Goal: Task Accomplishment & Management: Use online tool/utility

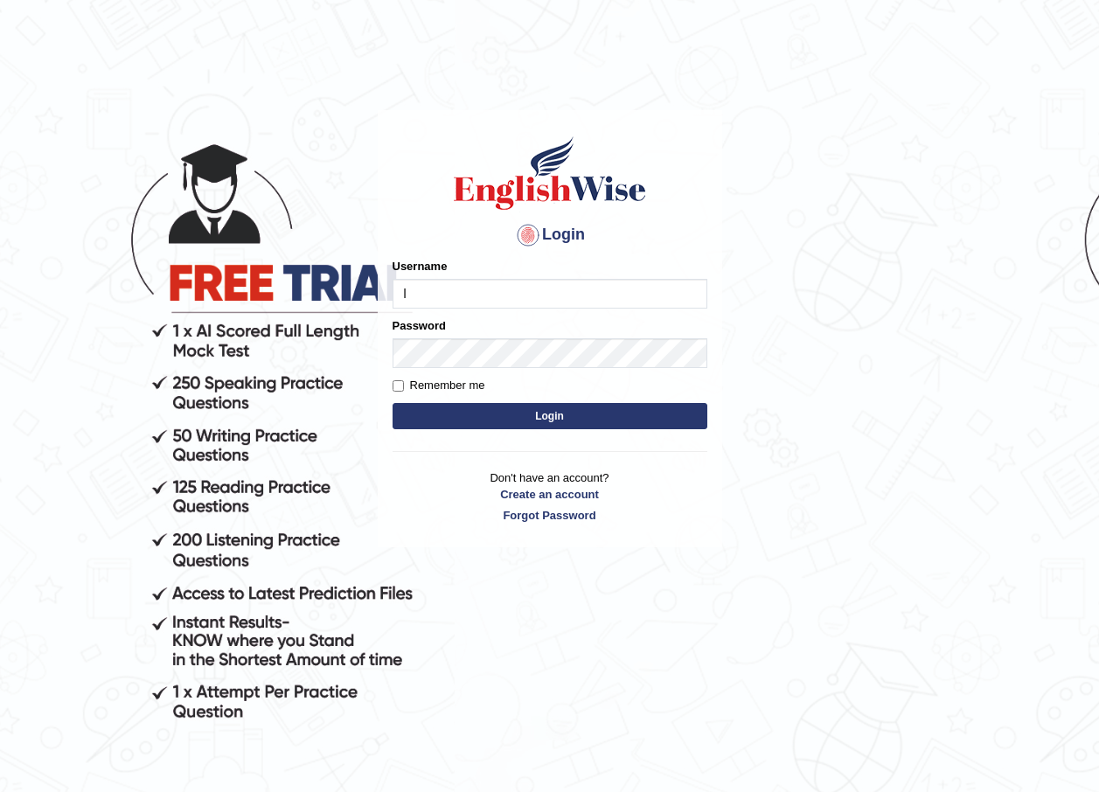
type input "lex_parramatta"
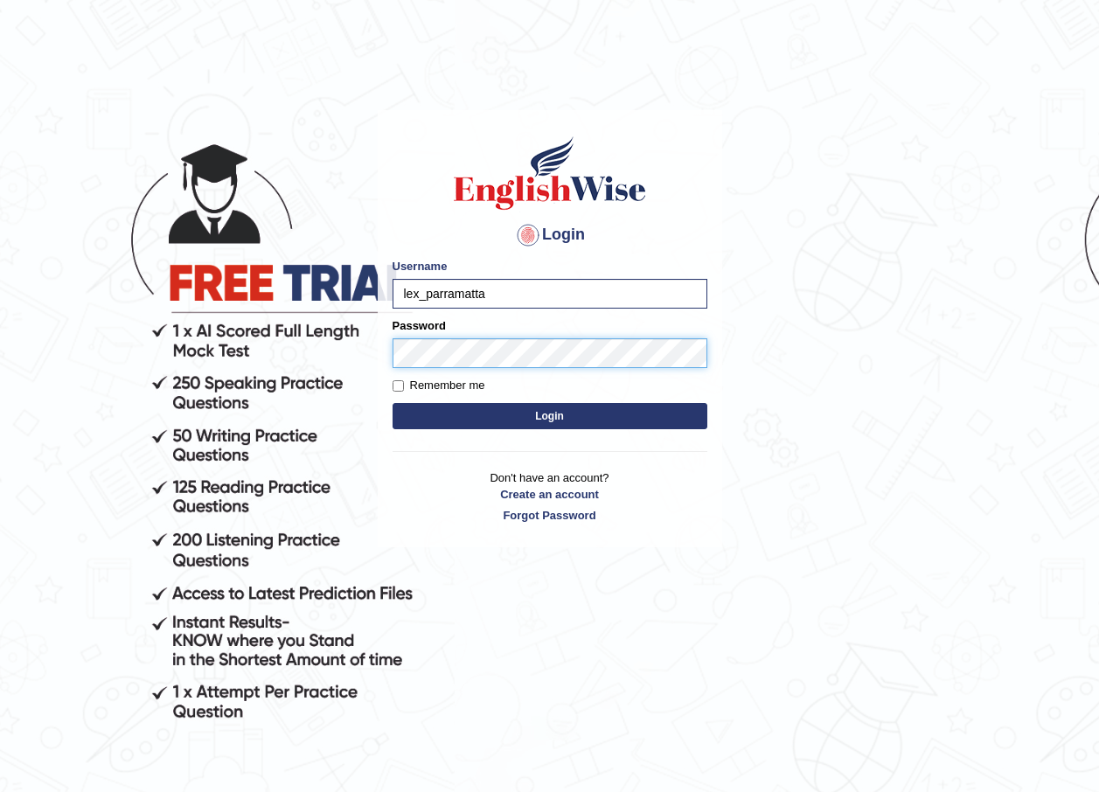
click at [393, 403] on button "Login" at bounding box center [550, 416] width 315 height 26
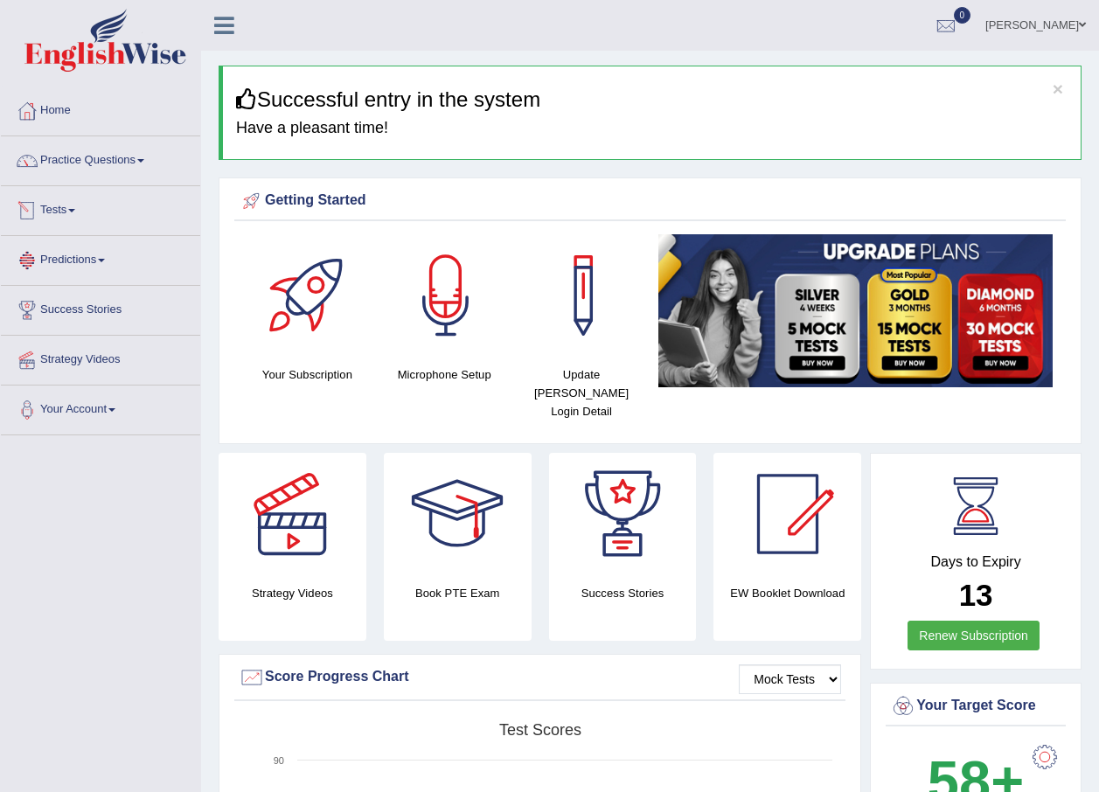
click at [59, 207] on link "Tests" at bounding box center [100, 208] width 199 height 44
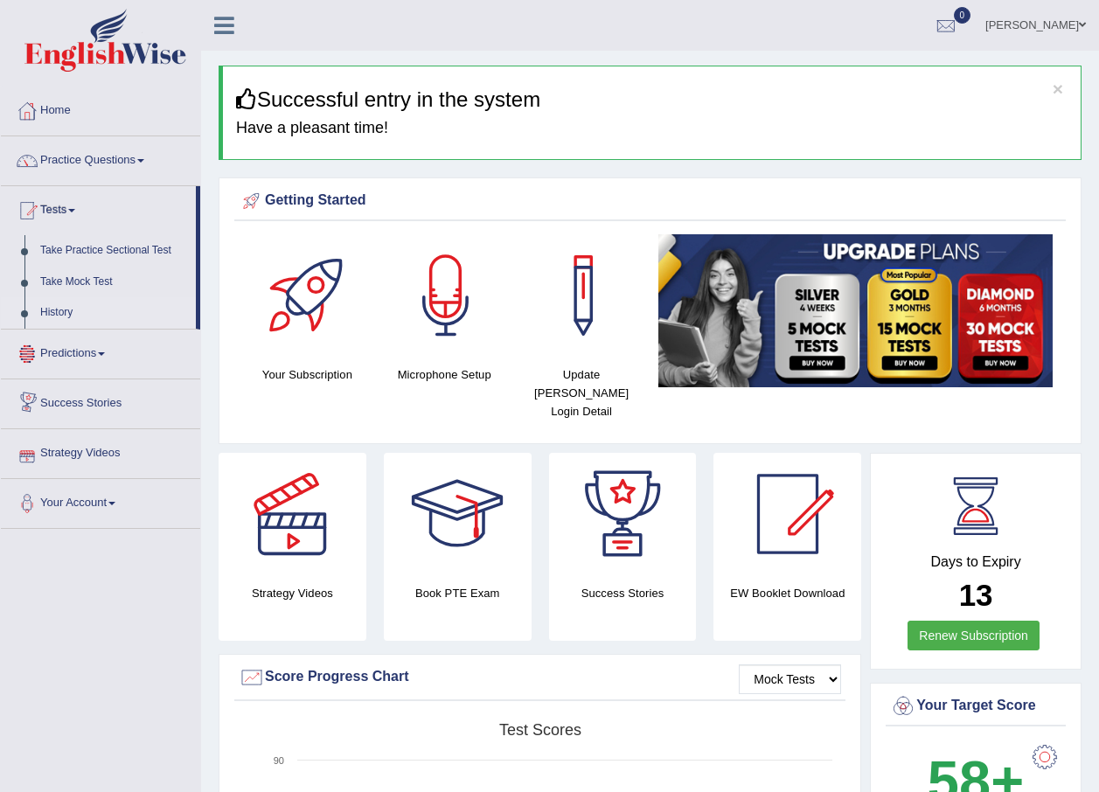
click at [56, 316] on link "History" at bounding box center [114, 312] width 164 height 31
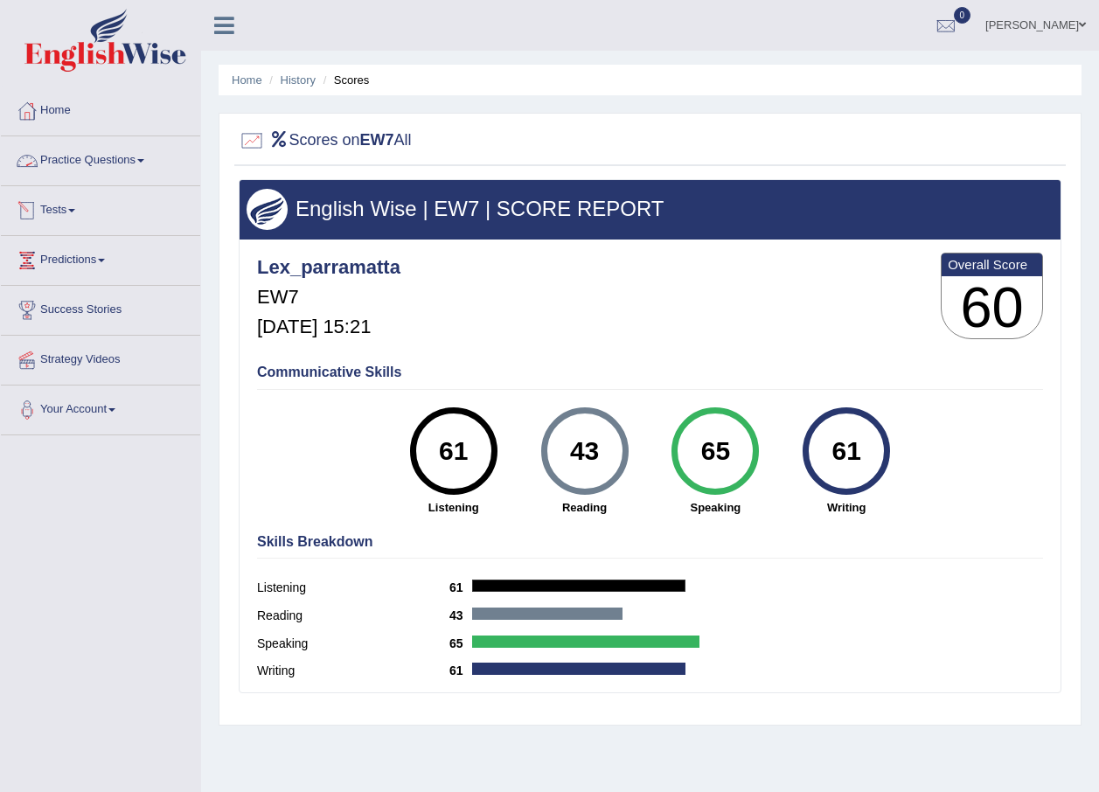
click at [122, 158] on link "Practice Questions" at bounding box center [100, 158] width 199 height 44
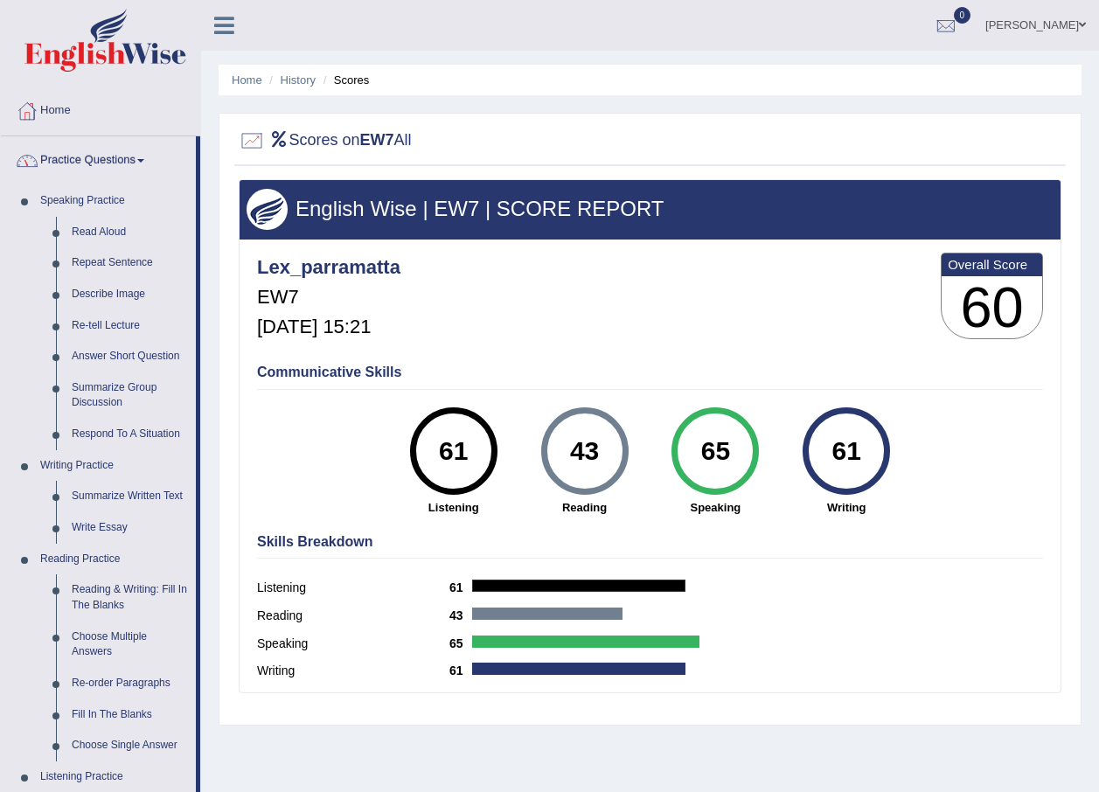
click at [144, 158] on link "Practice Questions" at bounding box center [98, 158] width 195 height 44
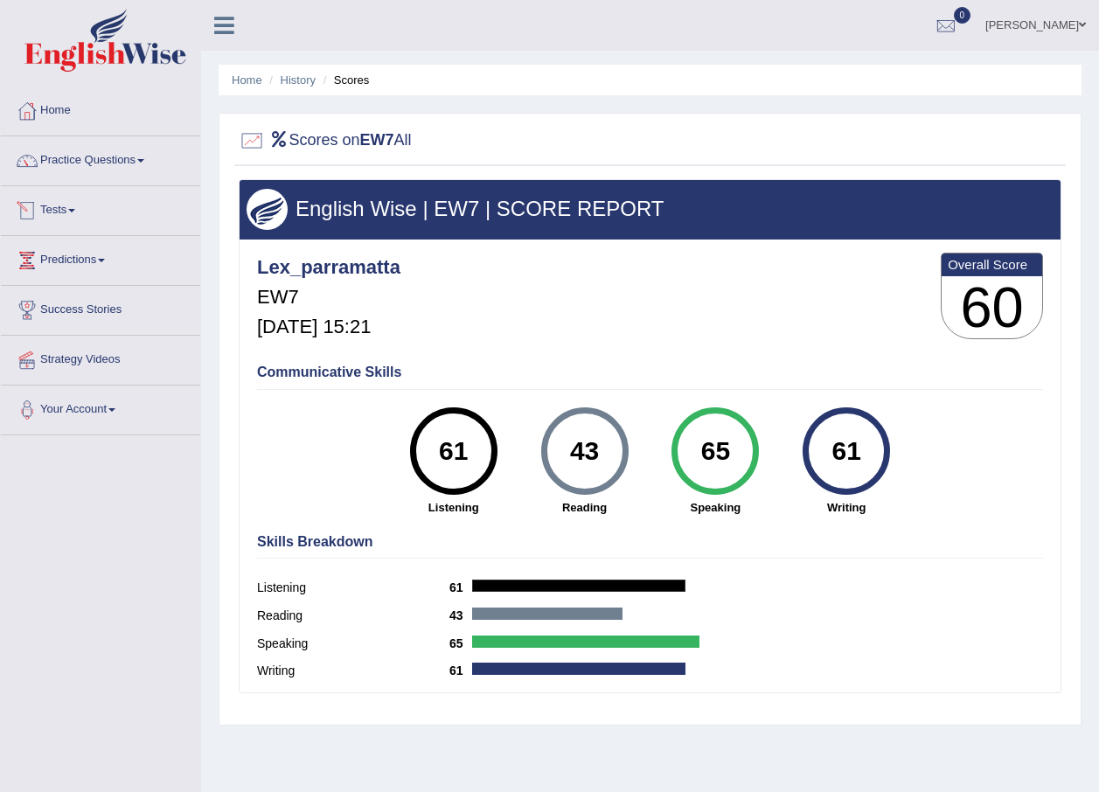
click at [80, 215] on link "Tests" at bounding box center [100, 208] width 199 height 44
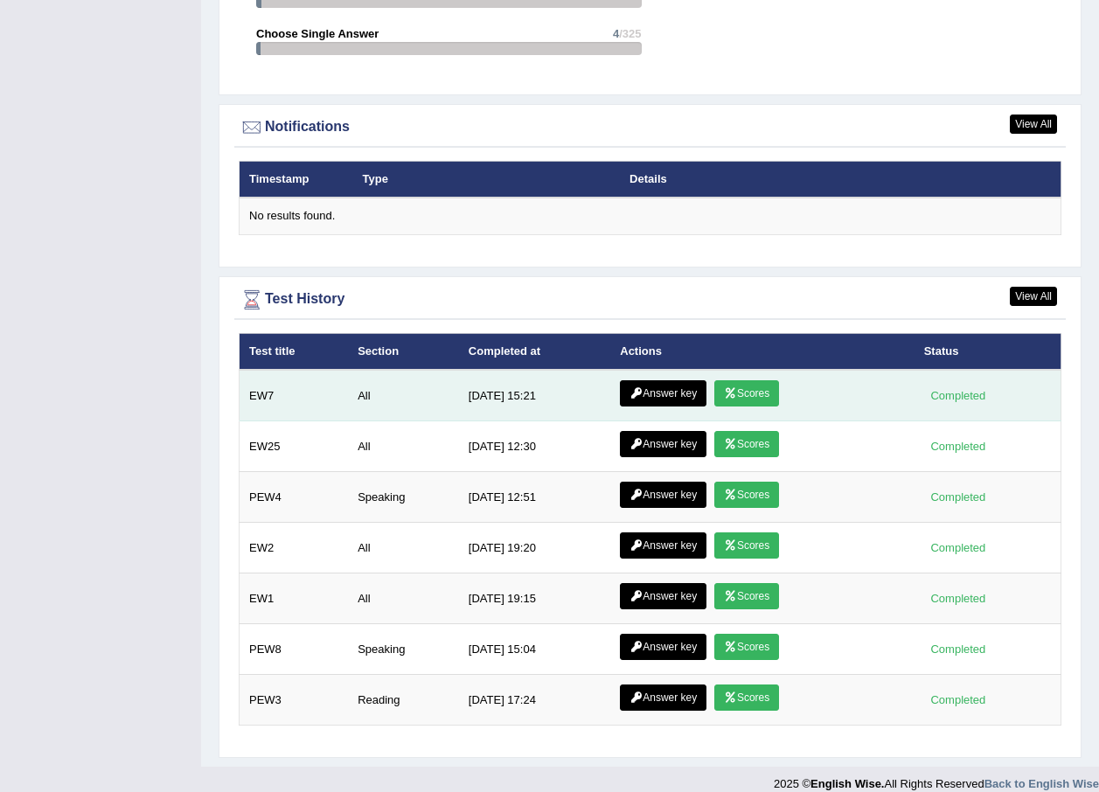
click at [657, 380] on link "Answer key" at bounding box center [663, 393] width 87 height 26
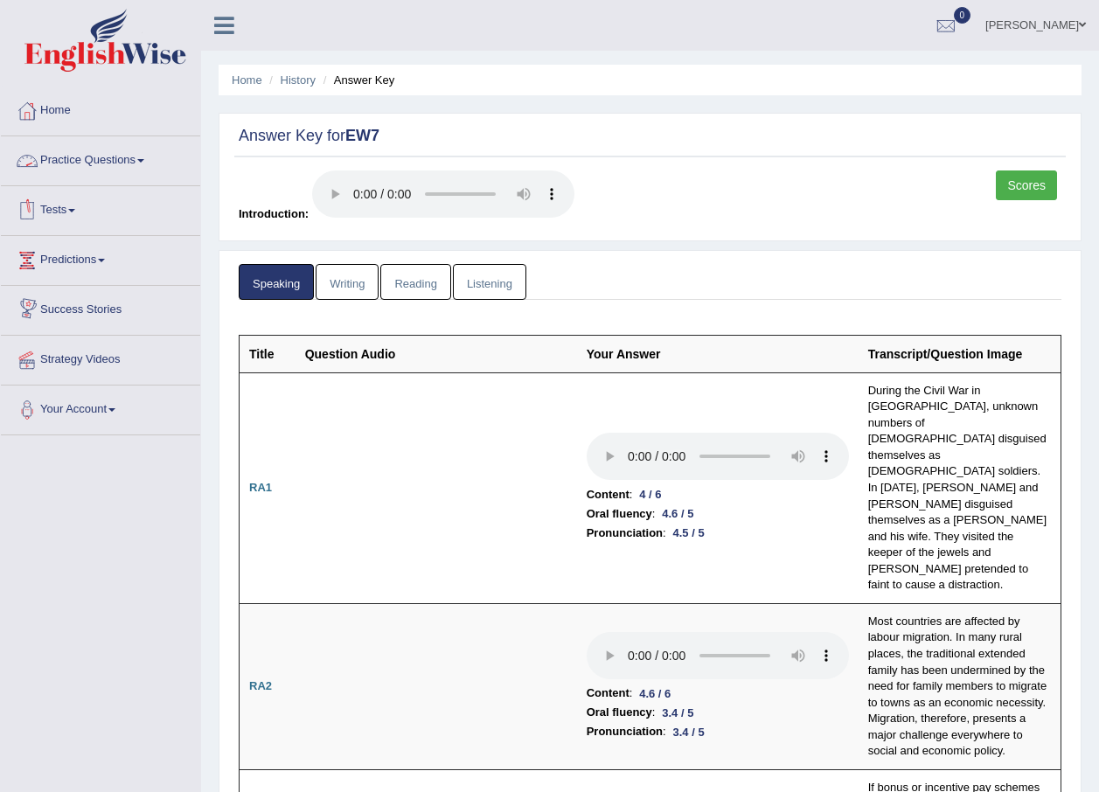
click at [62, 203] on link "Tests" at bounding box center [100, 208] width 199 height 44
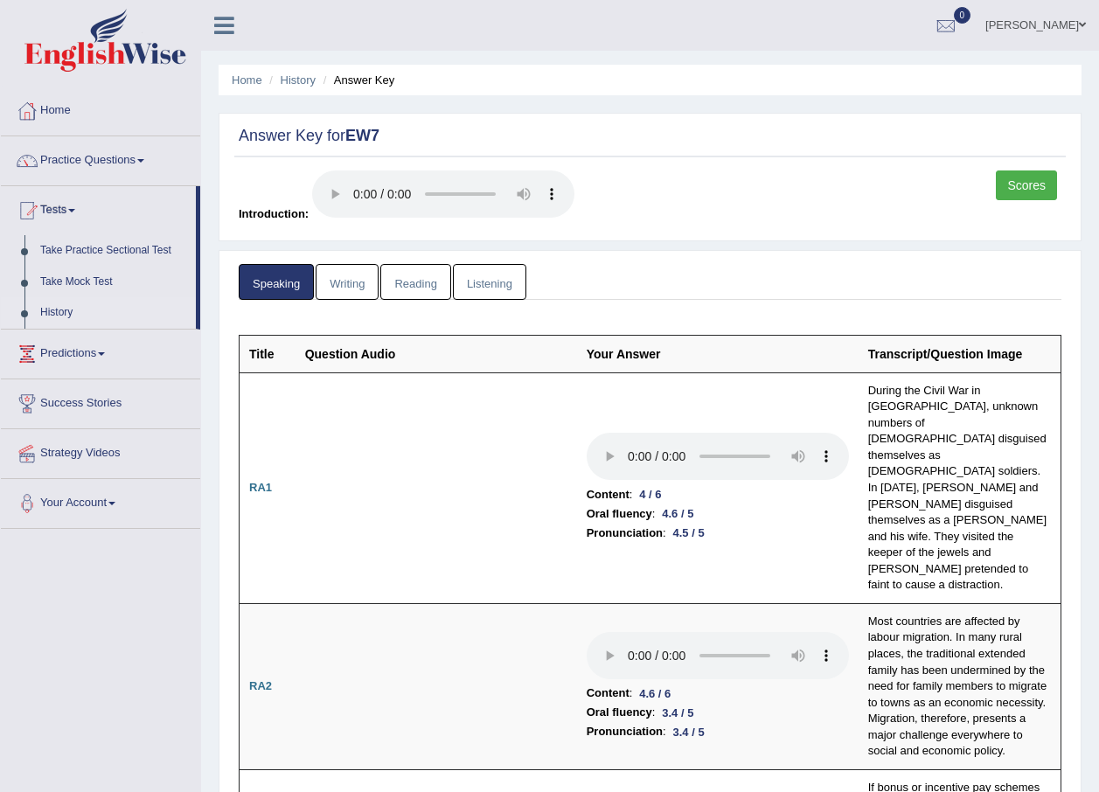
click at [72, 312] on link "History" at bounding box center [114, 312] width 164 height 31
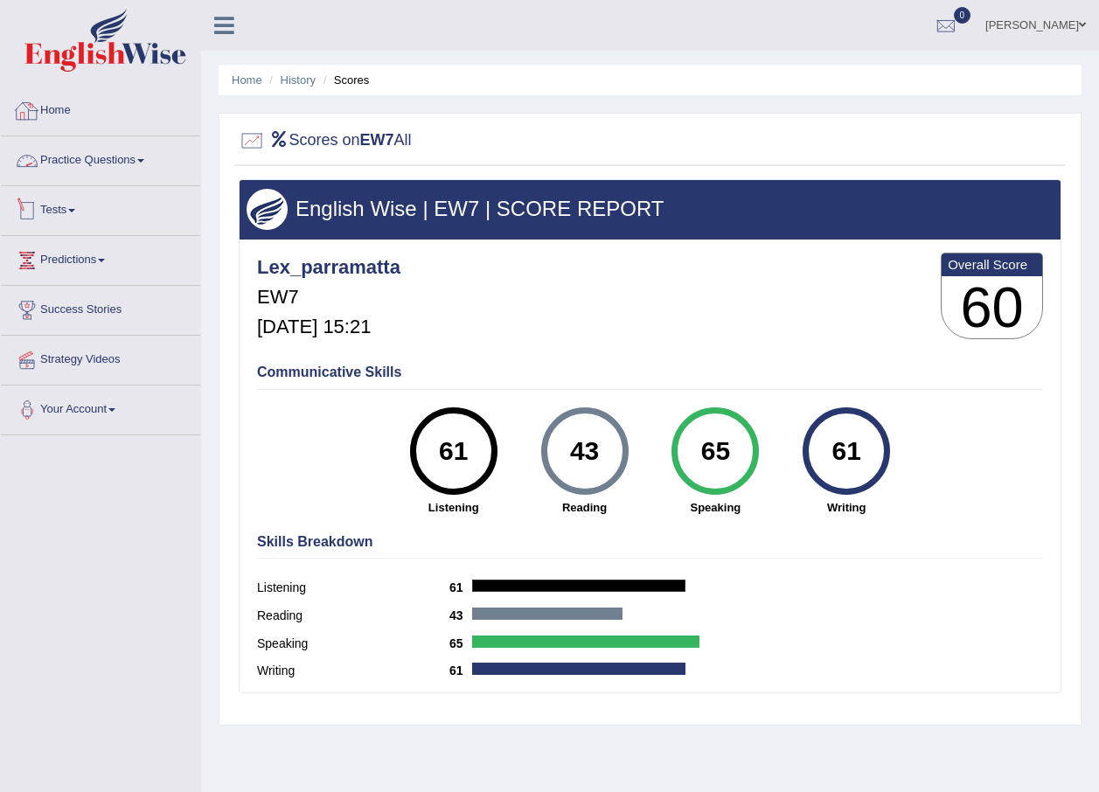
click at [87, 209] on link "Tests" at bounding box center [100, 208] width 199 height 44
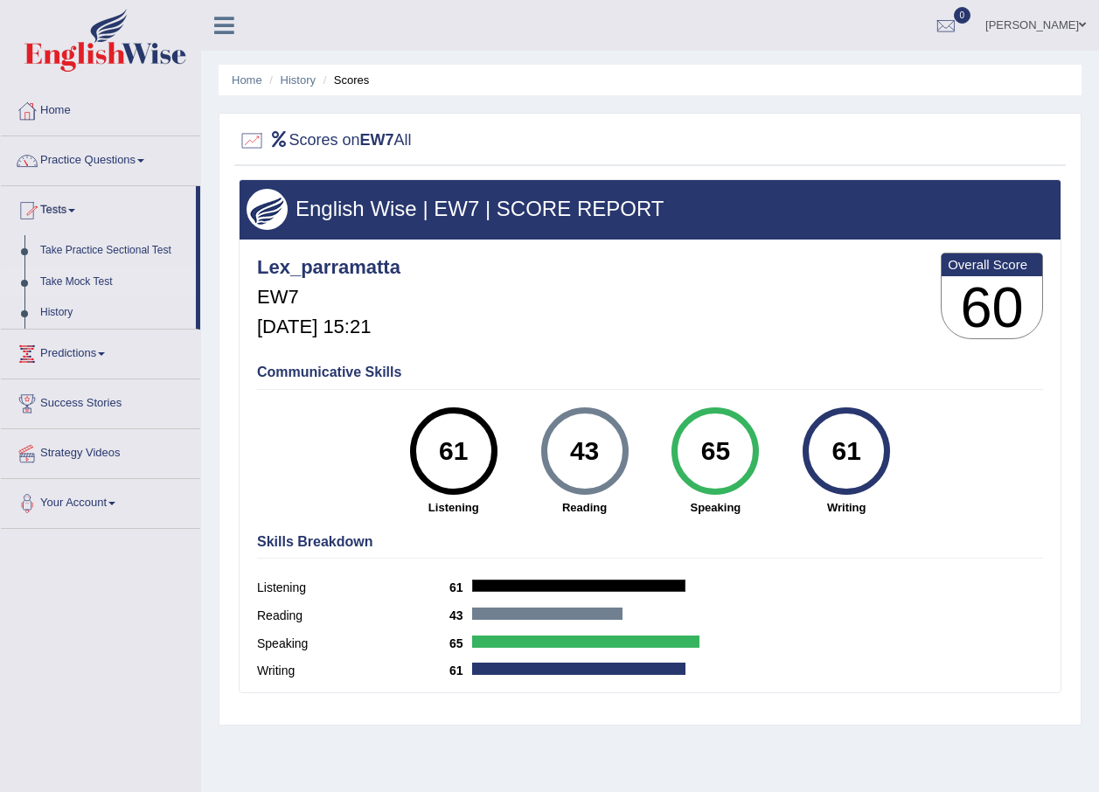
click at [97, 280] on link "Take Mock Test" at bounding box center [114, 282] width 164 height 31
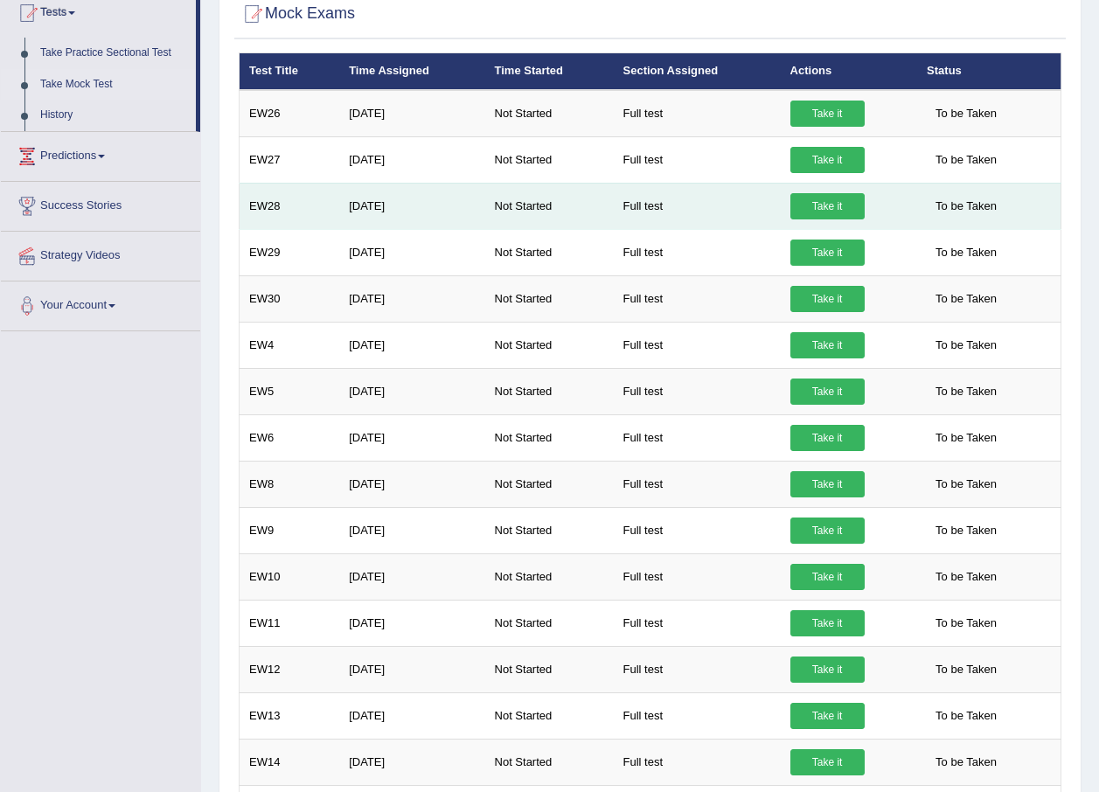
click at [815, 203] on link "Take it" at bounding box center [827, 206] width 74 height 26
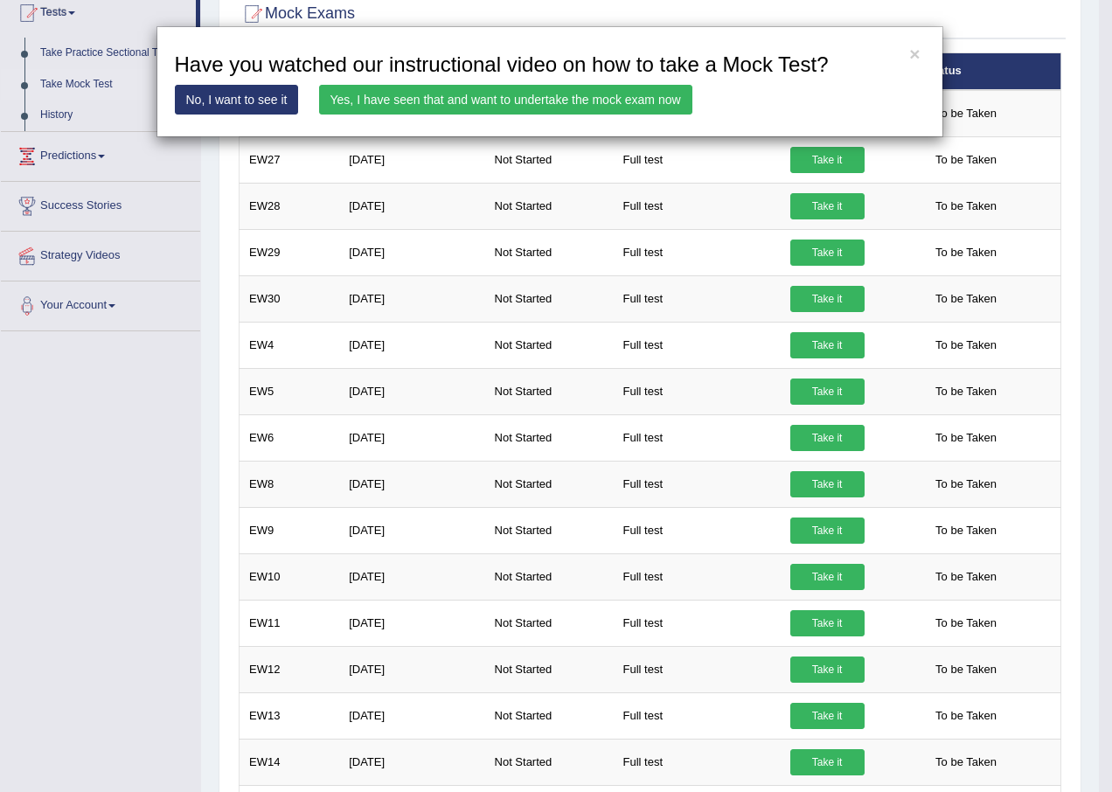
click at [439, 95] on link "Yes, I have seen that and want to undertake the mock exam now" at bounding box center [505, 100] width 373 height 30
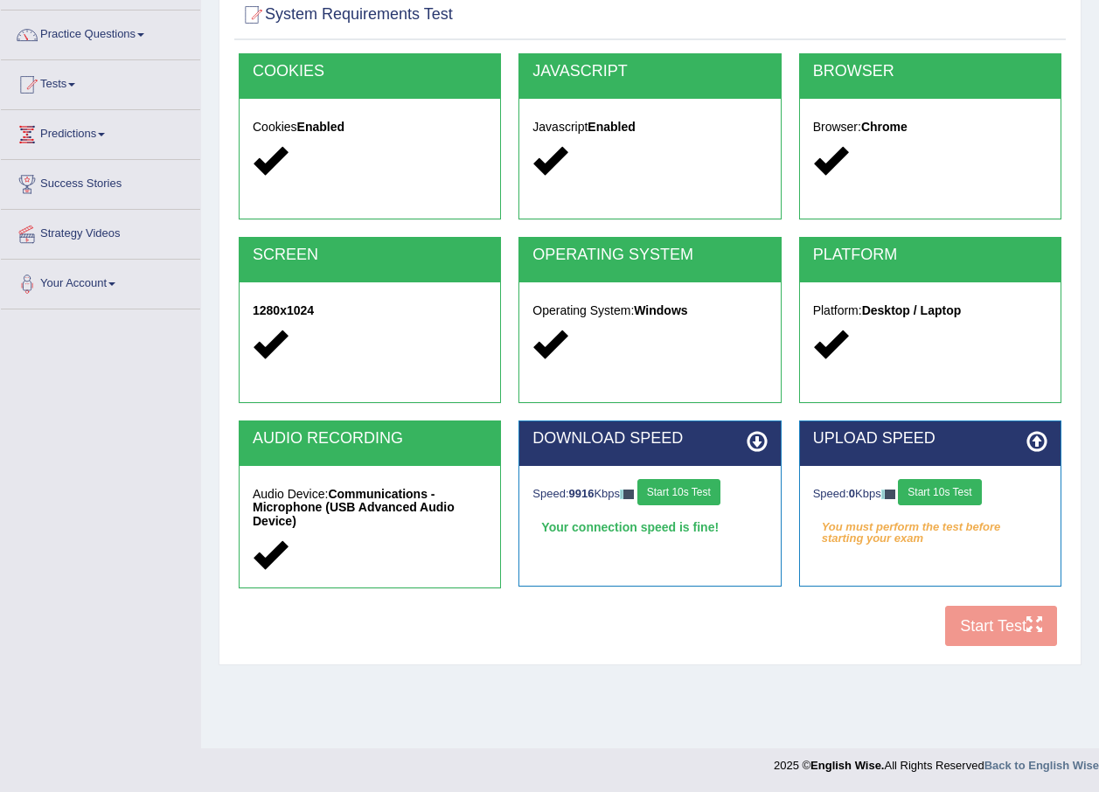
click at [912, 494] on button "Start 10s Test" at bounding box center [939, 492] width 83 height 26
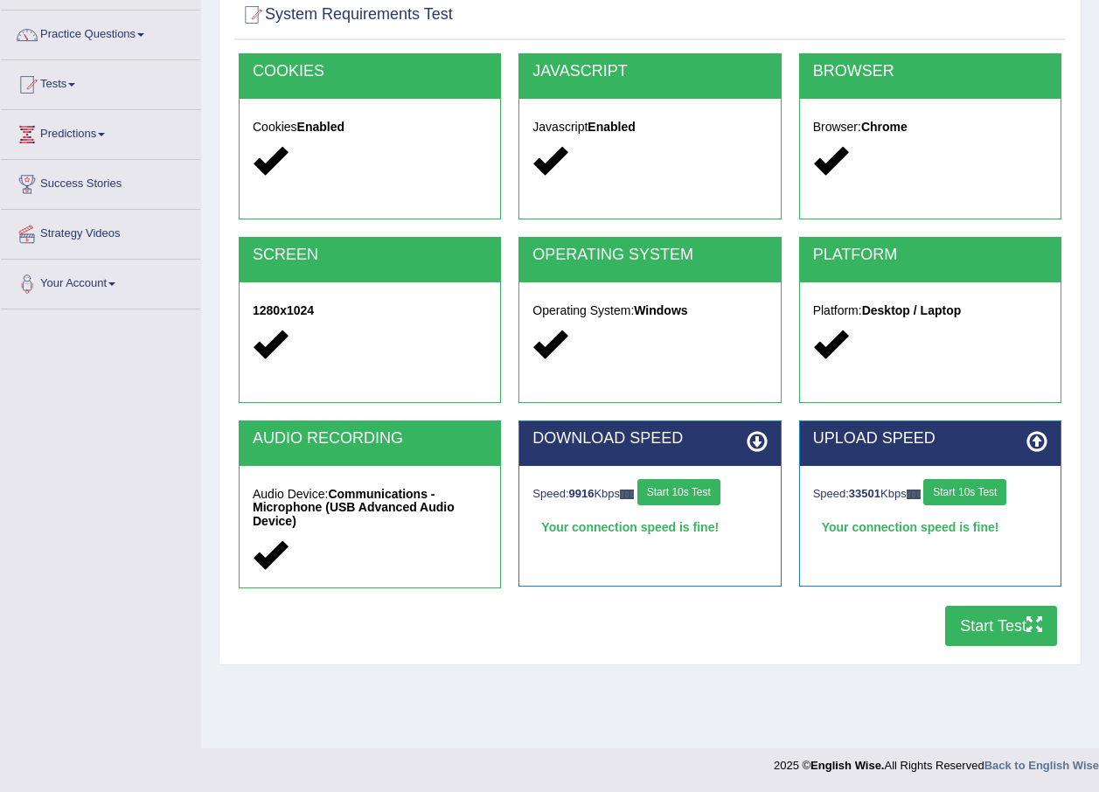
click at [989, 623] on button "Start Test" at bounding box center [1001, 626] width 112 height 40
